Goal: Check status: Check status

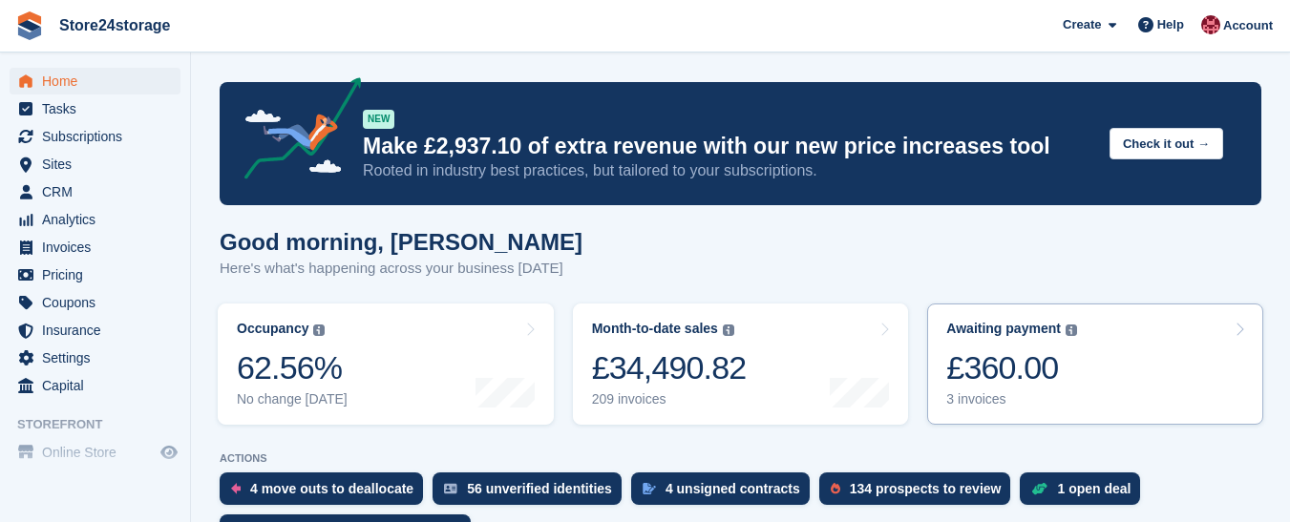
click at [1031, 386] on div "£360.00" at bounding box center [1011, 368] width 131 height 39
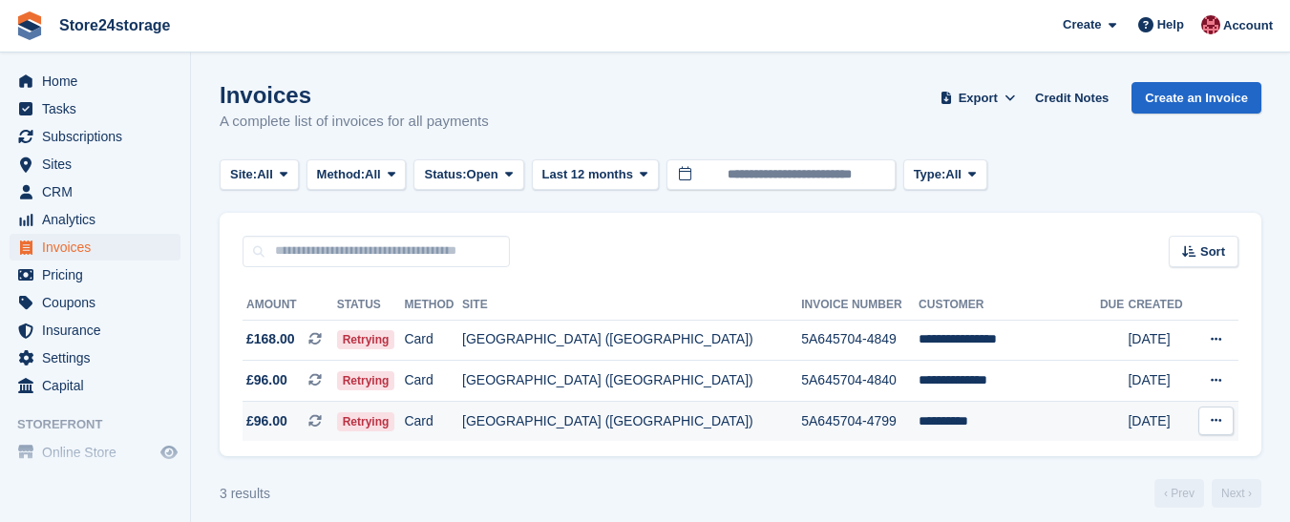
click at [1219, 418] on icon at bounding box center [1216, 421] width 11 height 12
click at [1137, 486] on p "View on Stripe" at bounding box center [1142, 486] width 166 height 31
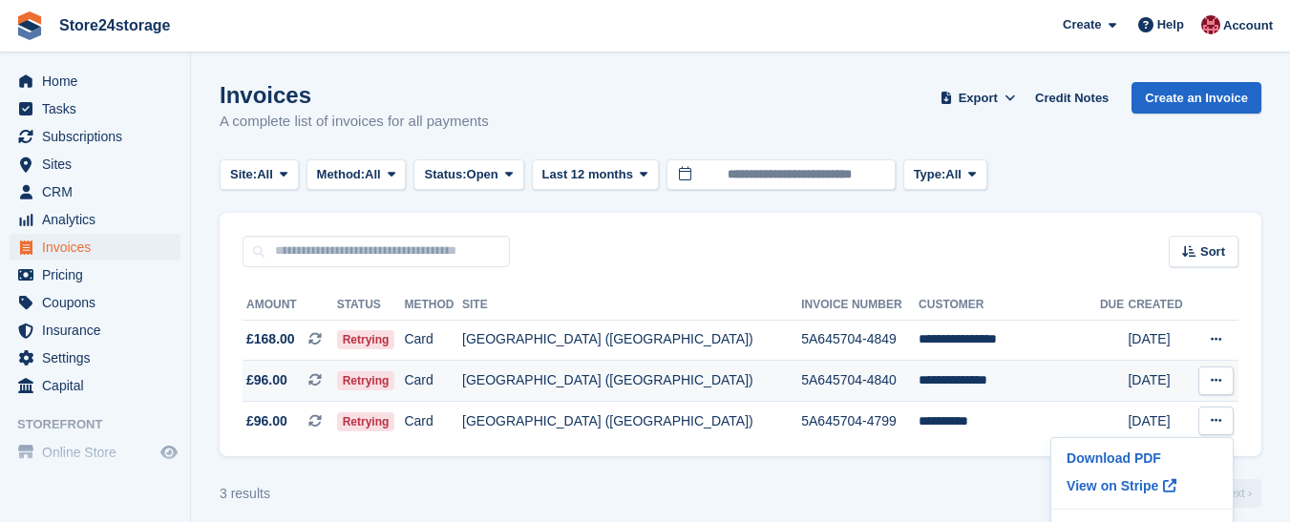
click at [1214, 382] on icon at bounding box center [1216, 380] width 11 height 12
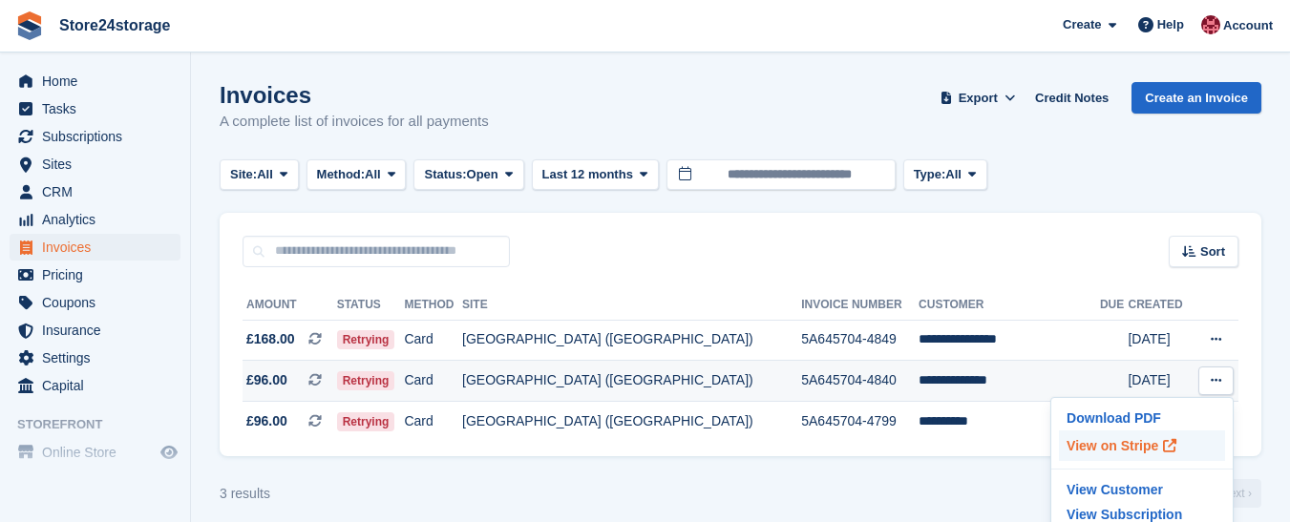
click at [1115, 448] on p "View on Stripe" at bounding box center [1142, 446] width 166 height 31
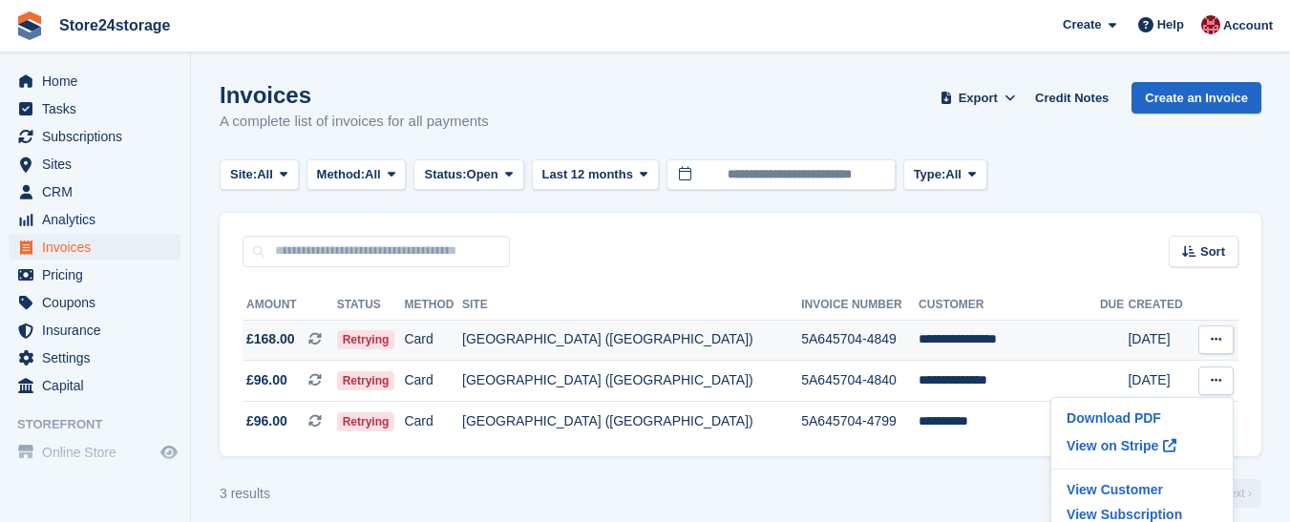
click at [1218, 337] on icon at bounding box center [1216, 339] width 11 height 12
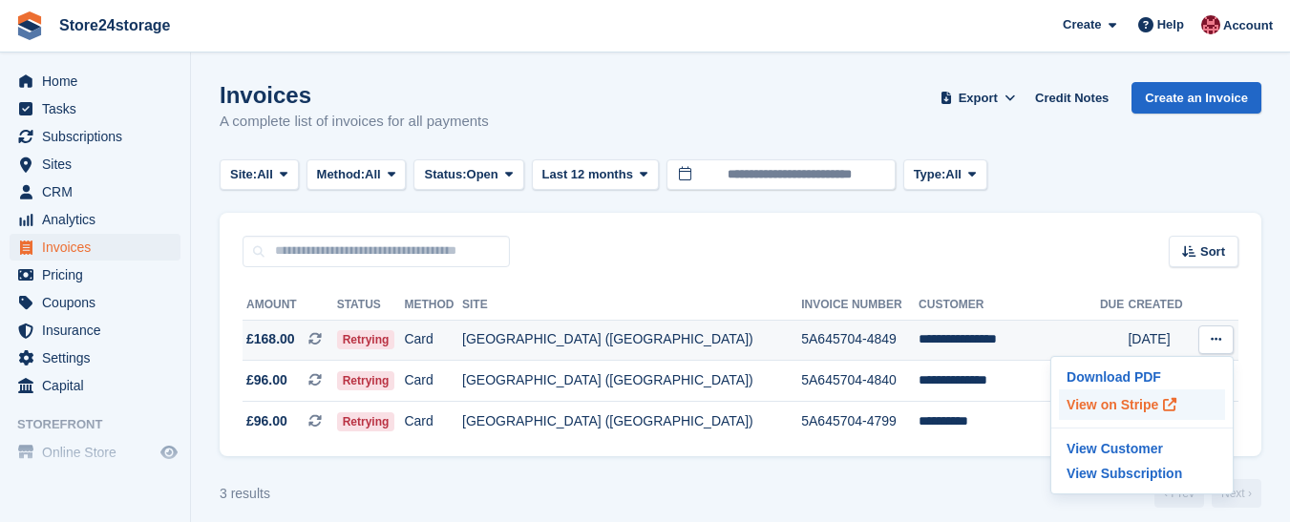
click at [1117, 412] on p "View on Stripe" at bounding box center [1142, 405] width 166 height 31
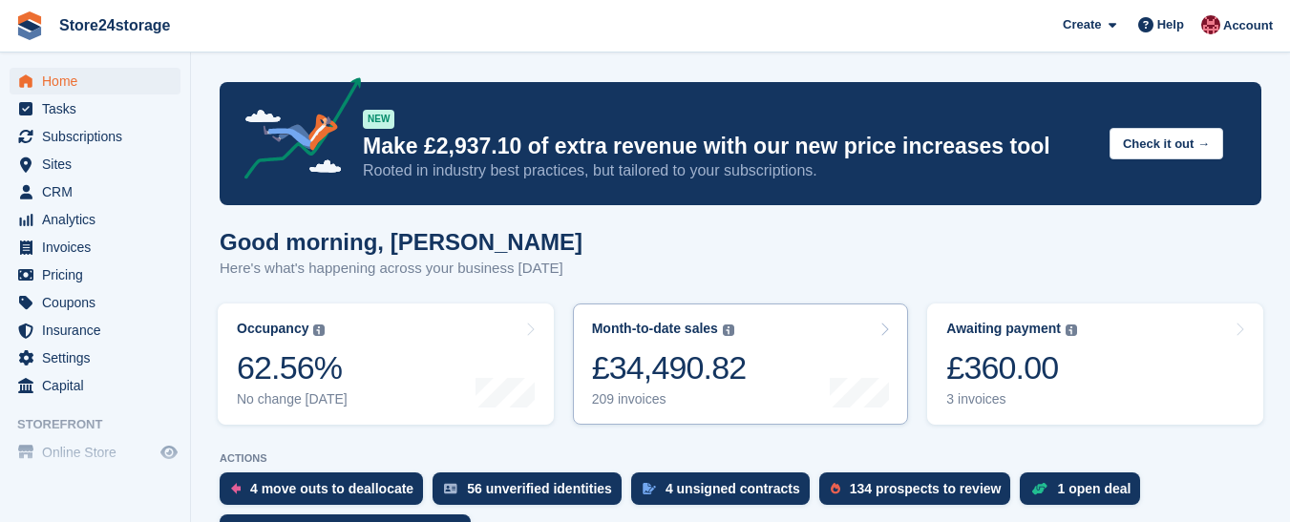
scroll to position [478, 0]
